Goal: Navigation & Orientation: Go to known website

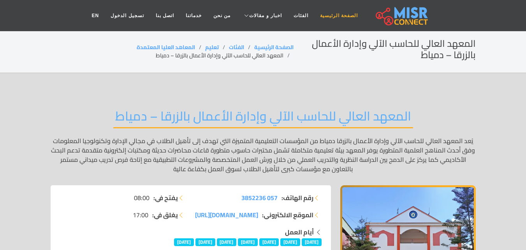
click at [325, 16] on link "الصفحة الرئيسية" at bounding box center [338, 15] width 49 height 15
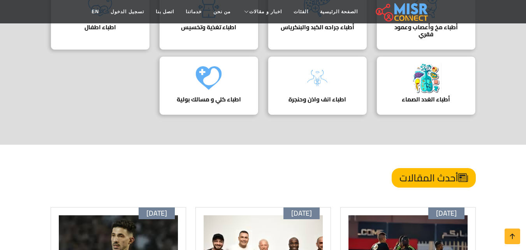
scroll to position [351, 0]
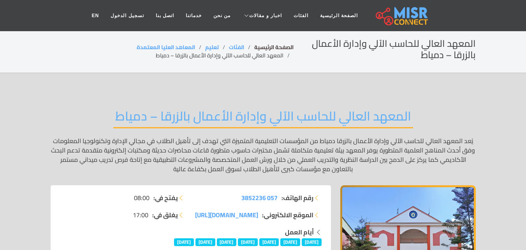
click at [272, 48] on link "الصفحة الرئيسية" at bounding box center [273, 47] width 39 height 10
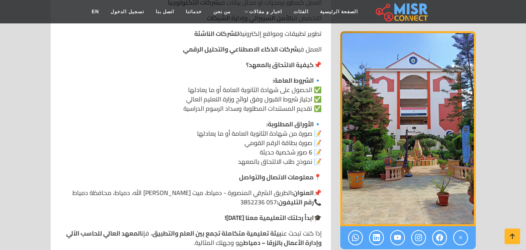
scroll to position [1052, 0]
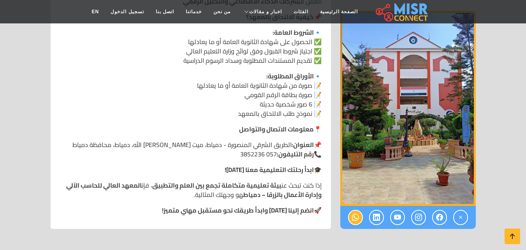
click at [356, 211] on icon at bounding box center [355, 217] width 7 height 13
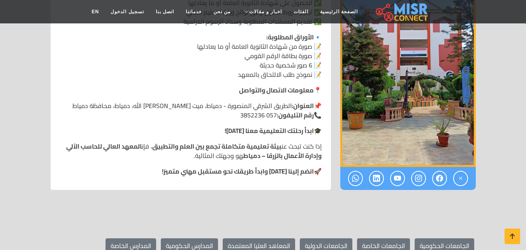
scroll to position [1208, 0]
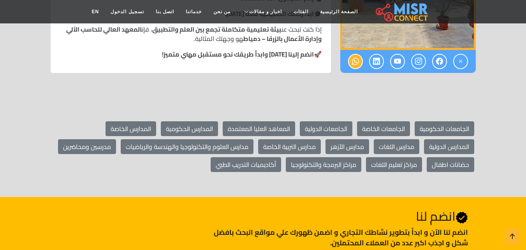
click at [354, 55] on icon at bounding box center [355, 61] width 7 height 13
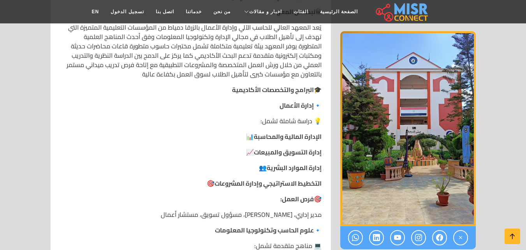
scroll to position [351, 0]
